Goal: Task Accomplishment & Management: Manage account settings

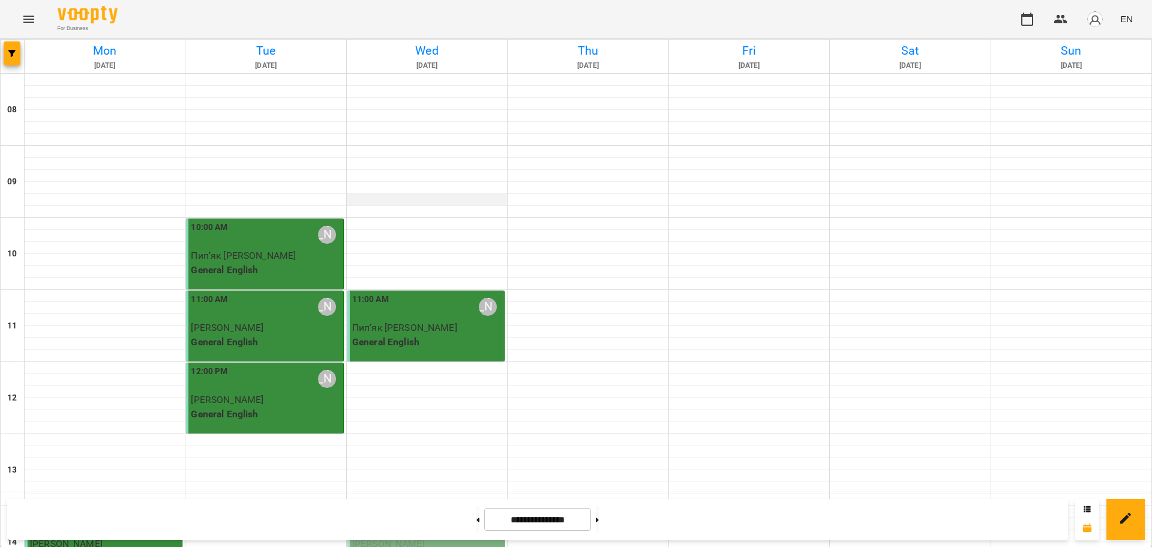
scroll to position [385, 0]
click at [433, 509] on div "2:00 PM [PERSON_NAME]" at bounding box center [426, 523] width 149 height 28
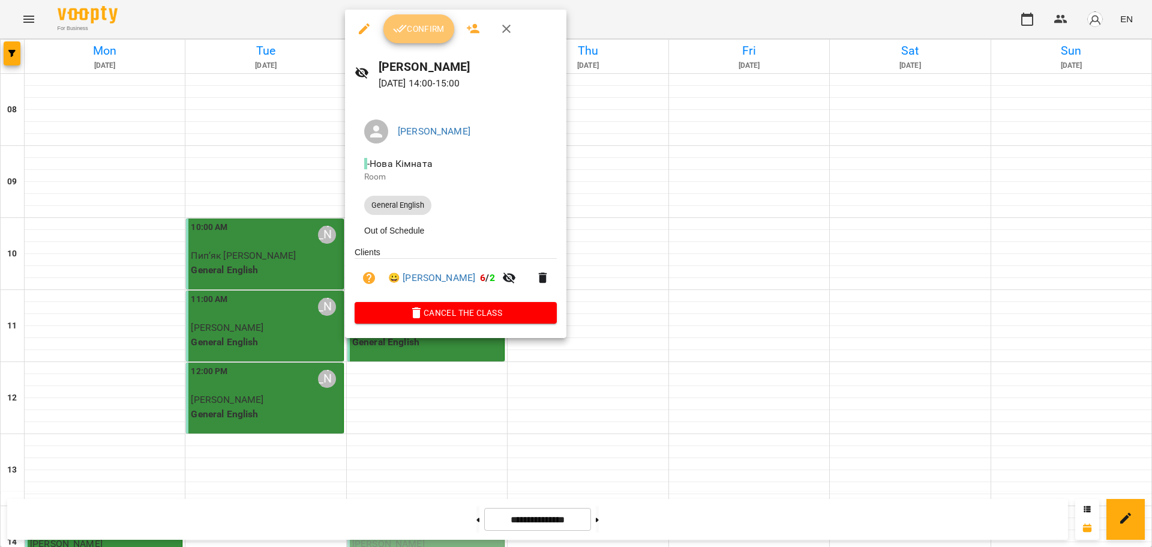
click at [427, 41] on button "Confirm" at bounding box center [418, 28] width 71 height 29
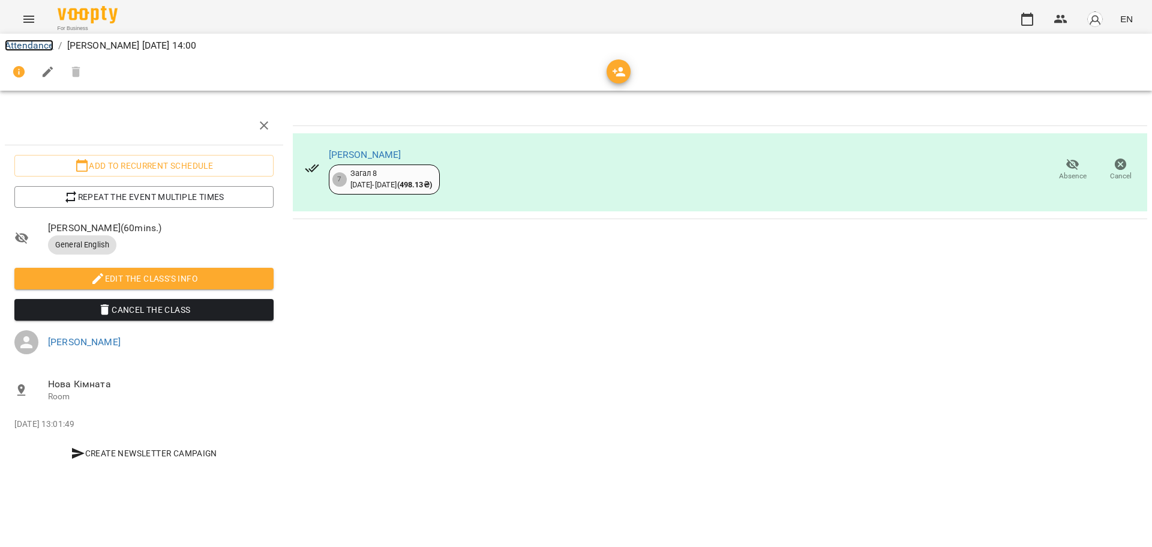
click at [28, 44] on link "Attendance" at bounding box center [29, 45] width 49 height 11
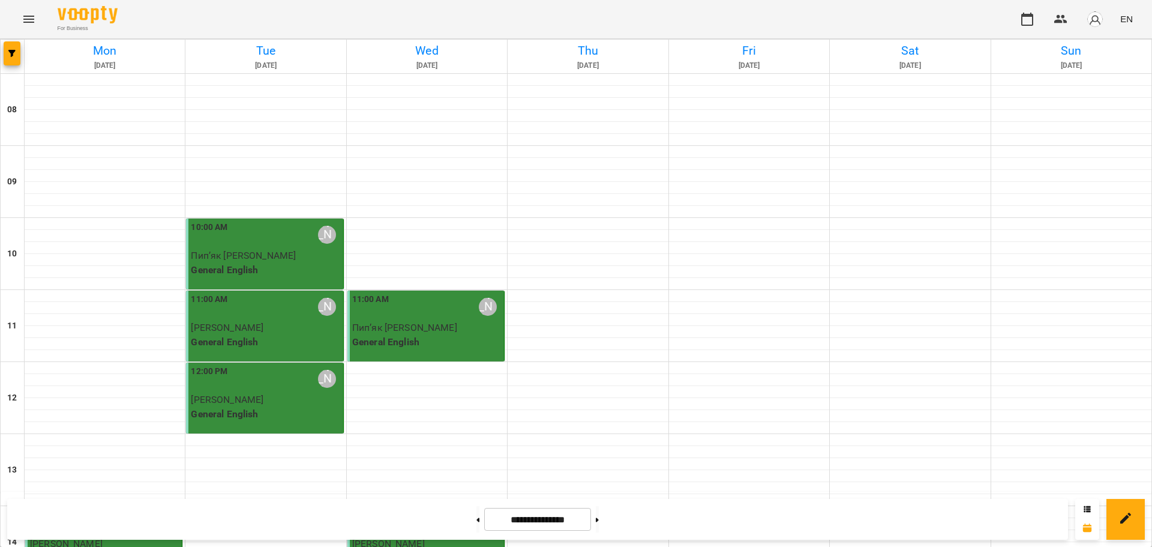
scroll to position [292, 0]
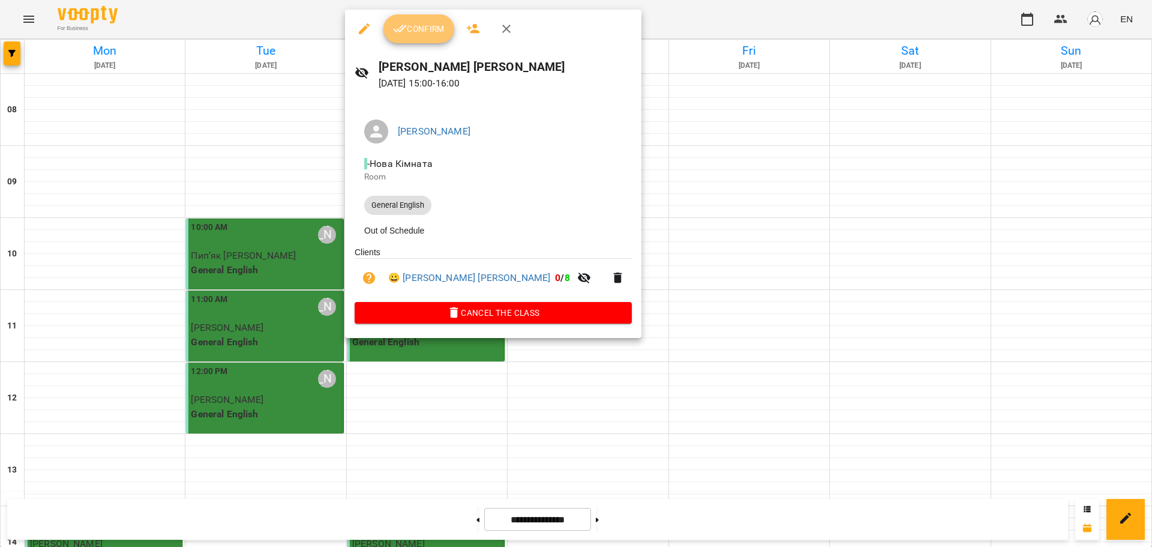
click at [409, 23] on span "Confirm" at bounding box center [419, 29] width 52 height 14
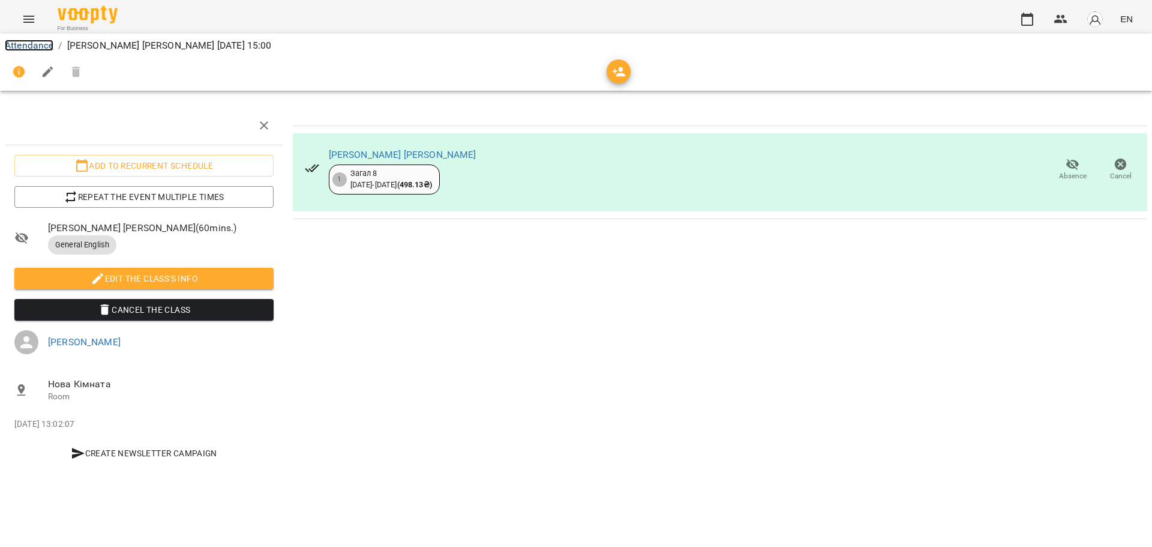
click at [43, 49] on link "Attendance" at bounding box center [29, 45] width 49 height 11
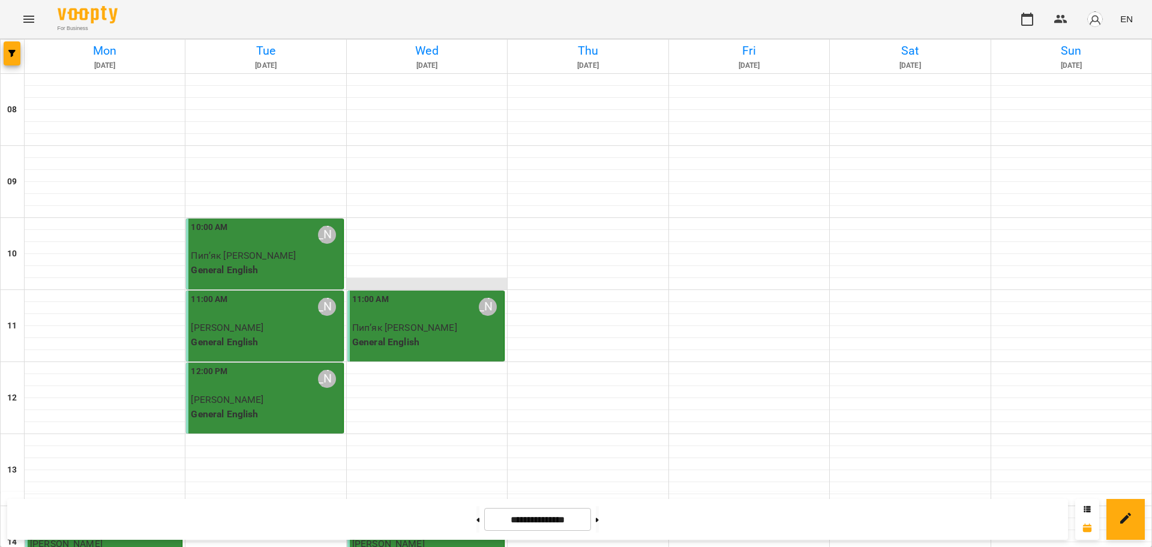
scroll to position [213, 0]
